Goal: Navigation & Orientation: Find specific page/section

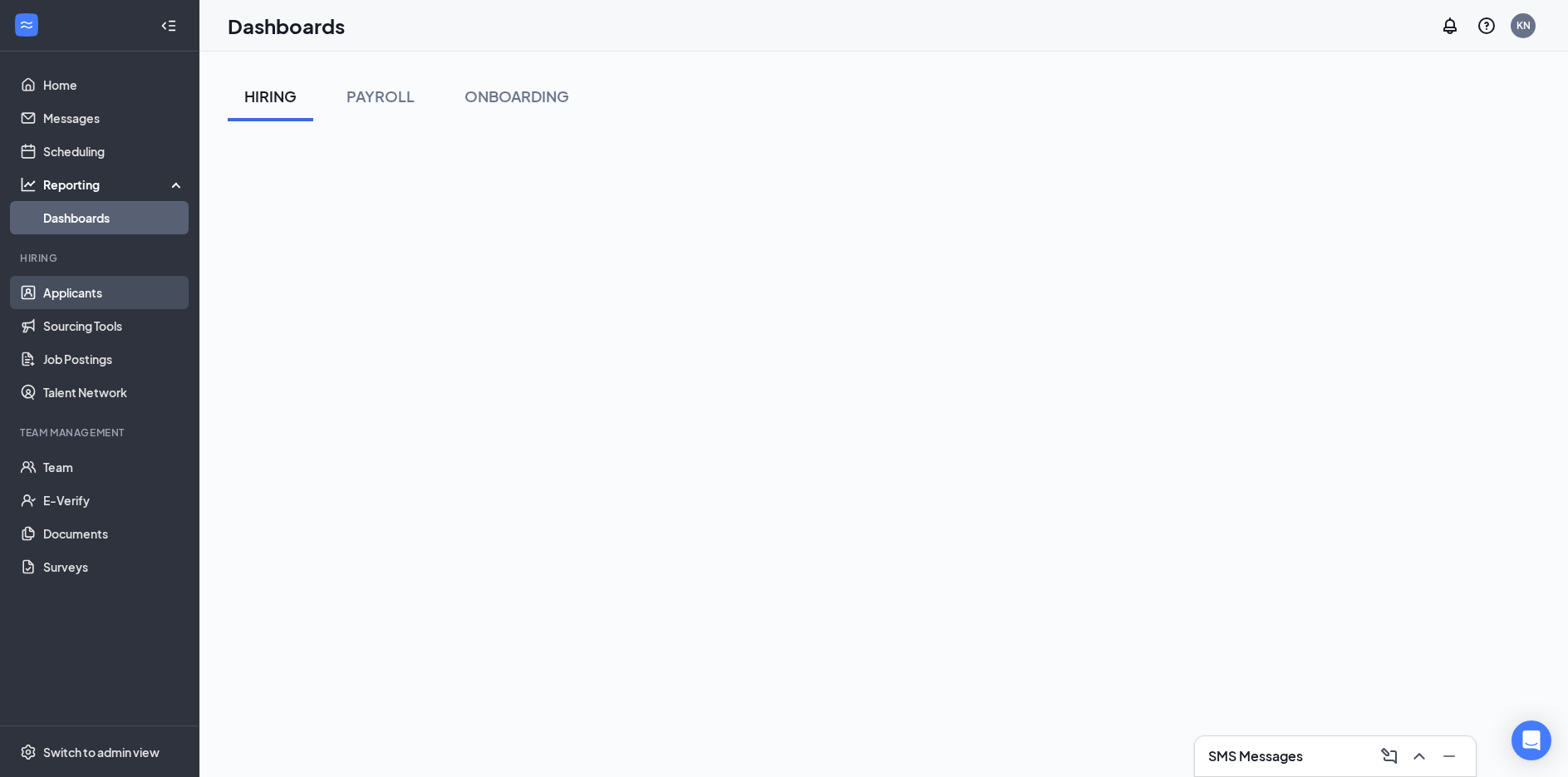
click at [82, 294] on link "Applicants" at bounding box center [115, 293] width 142 height 33
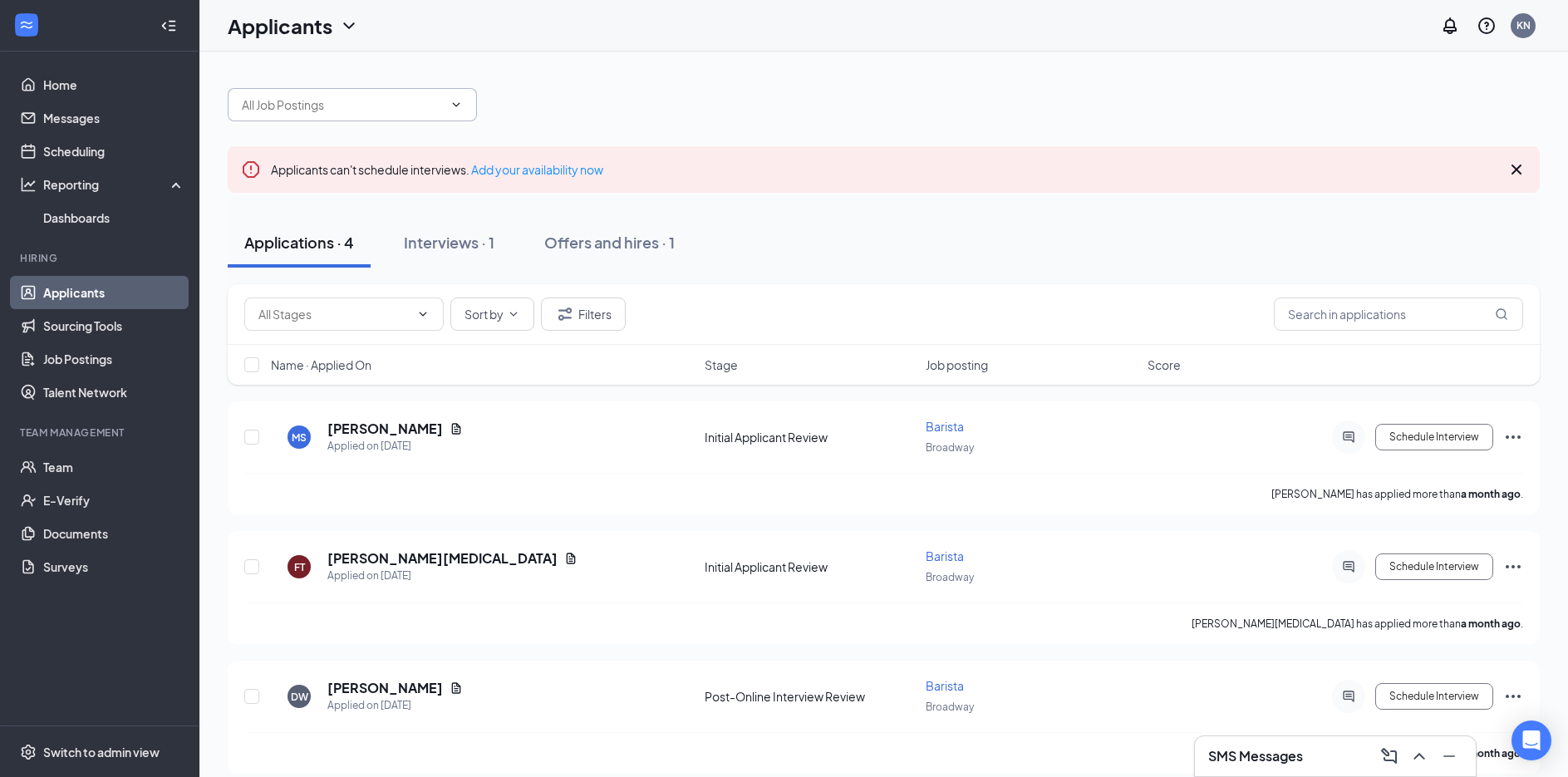
click at [453, 106] on icon "ChevronDown" at bounding box center [456, 105] width 13 height 13
click at [360, 134] on div "Barista ([GEOGRAPHIC_DATA])" at bounding box center [366, 136] width 222 height 18
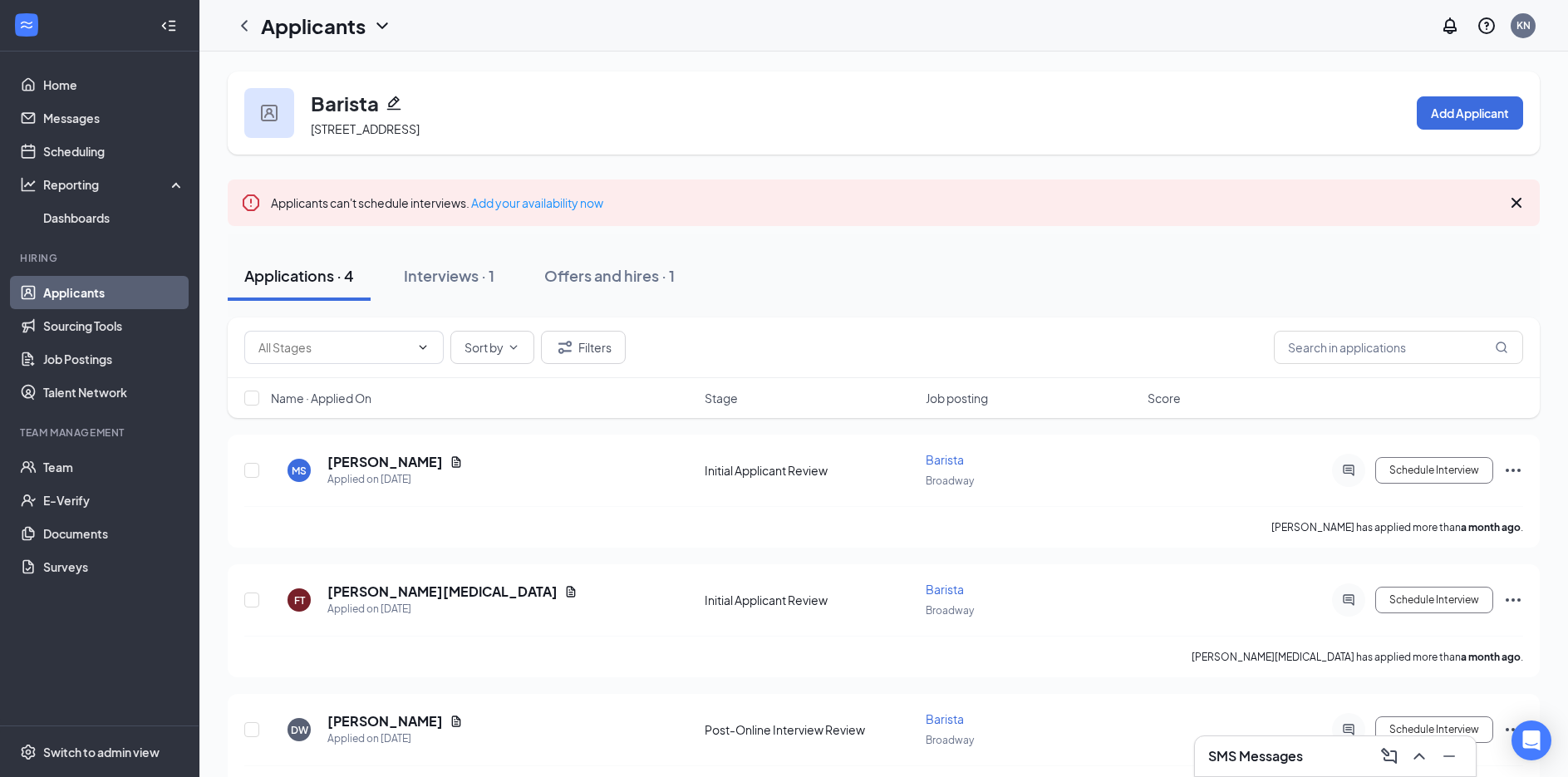
click at [120, 286] on link "Applicants" at bounding box center [115, 293] width 142 height 33
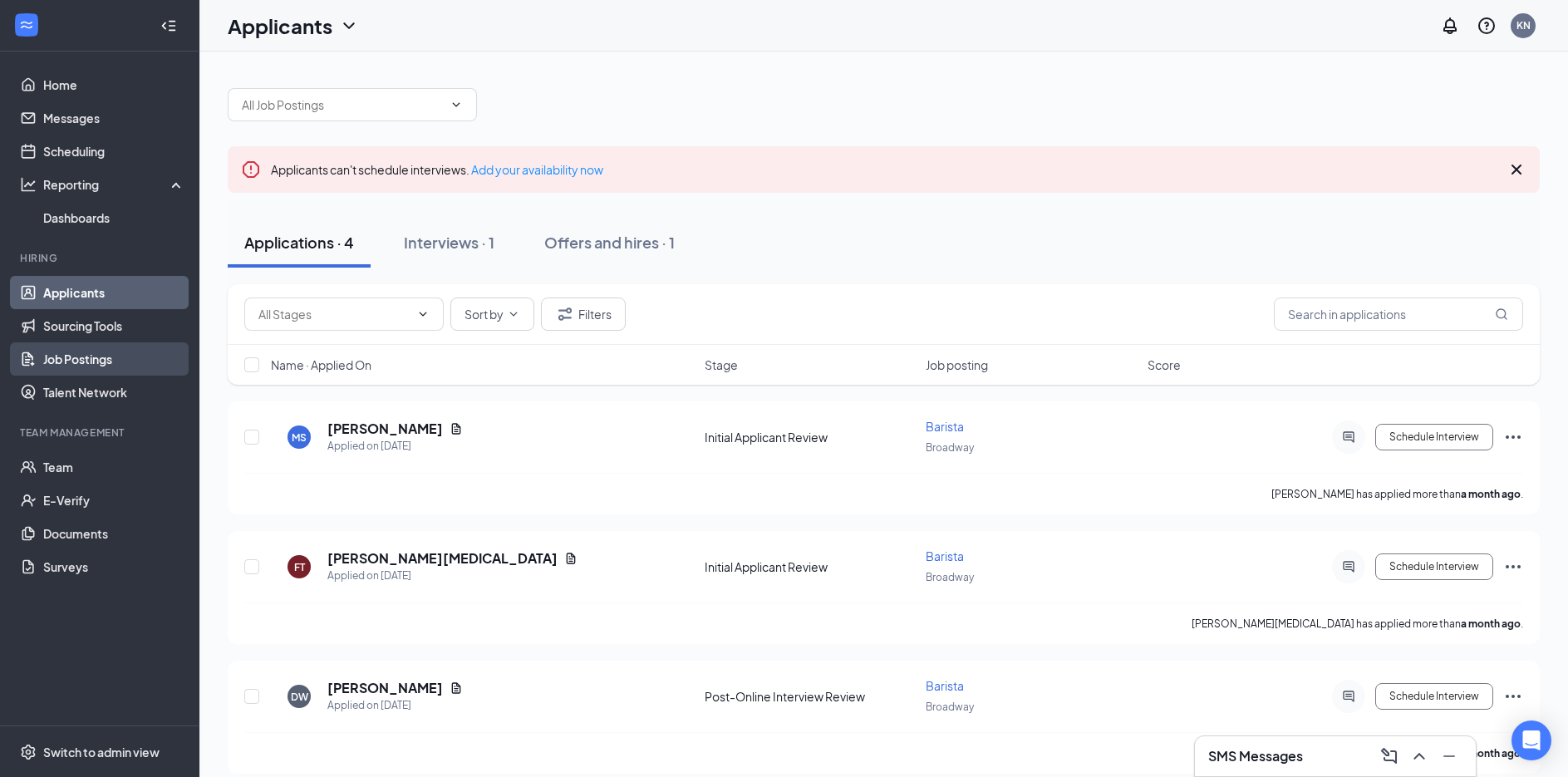
click at [108, 360] on link "Job Postings" at bounding box center [115, 359] width 142 height 33
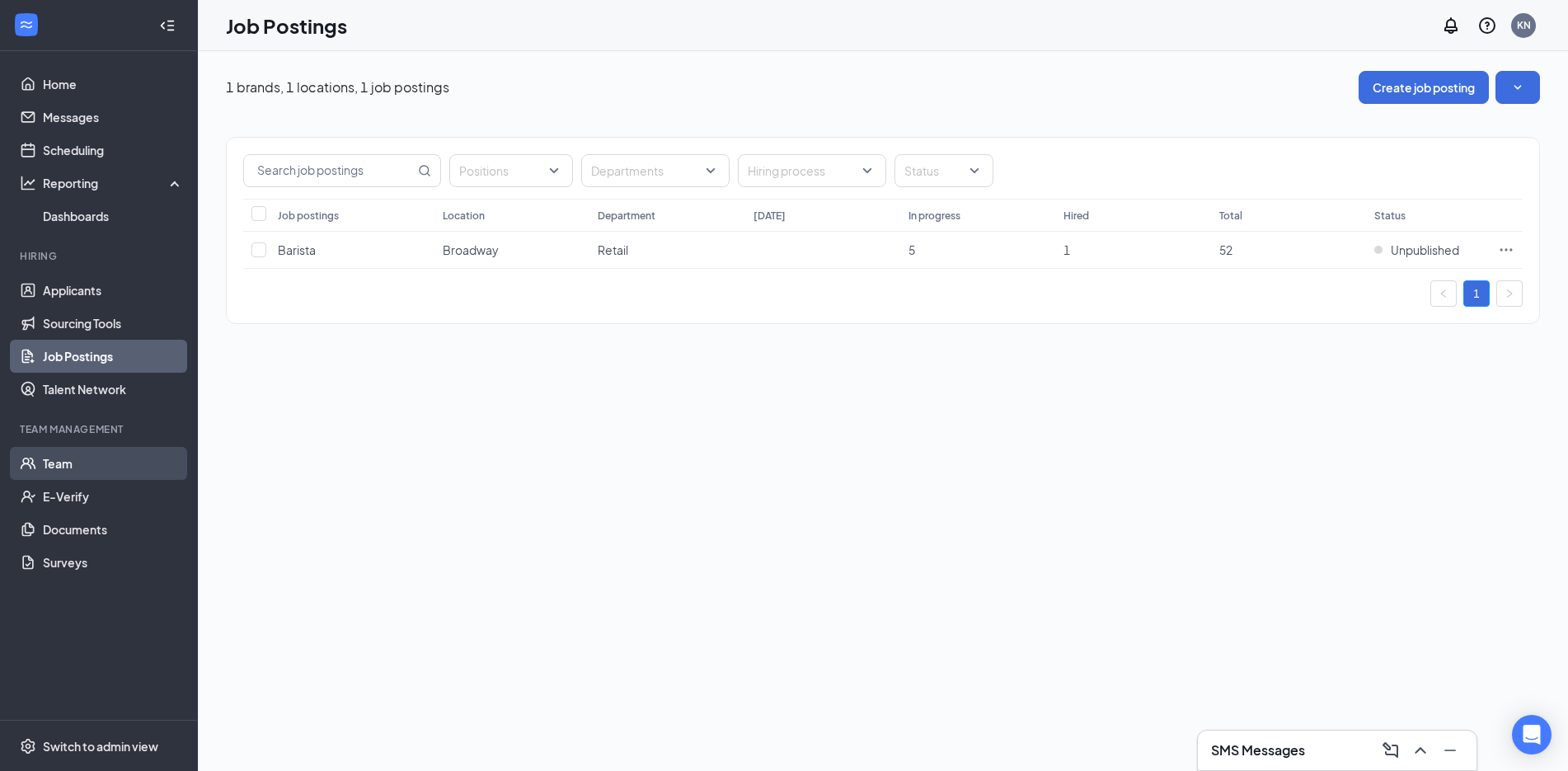
click at [60, 460] on link "Team" at bounding box center [114, 463] width 141 height 33
